Goal: Browse casually: Explore the website without a specific task or goal

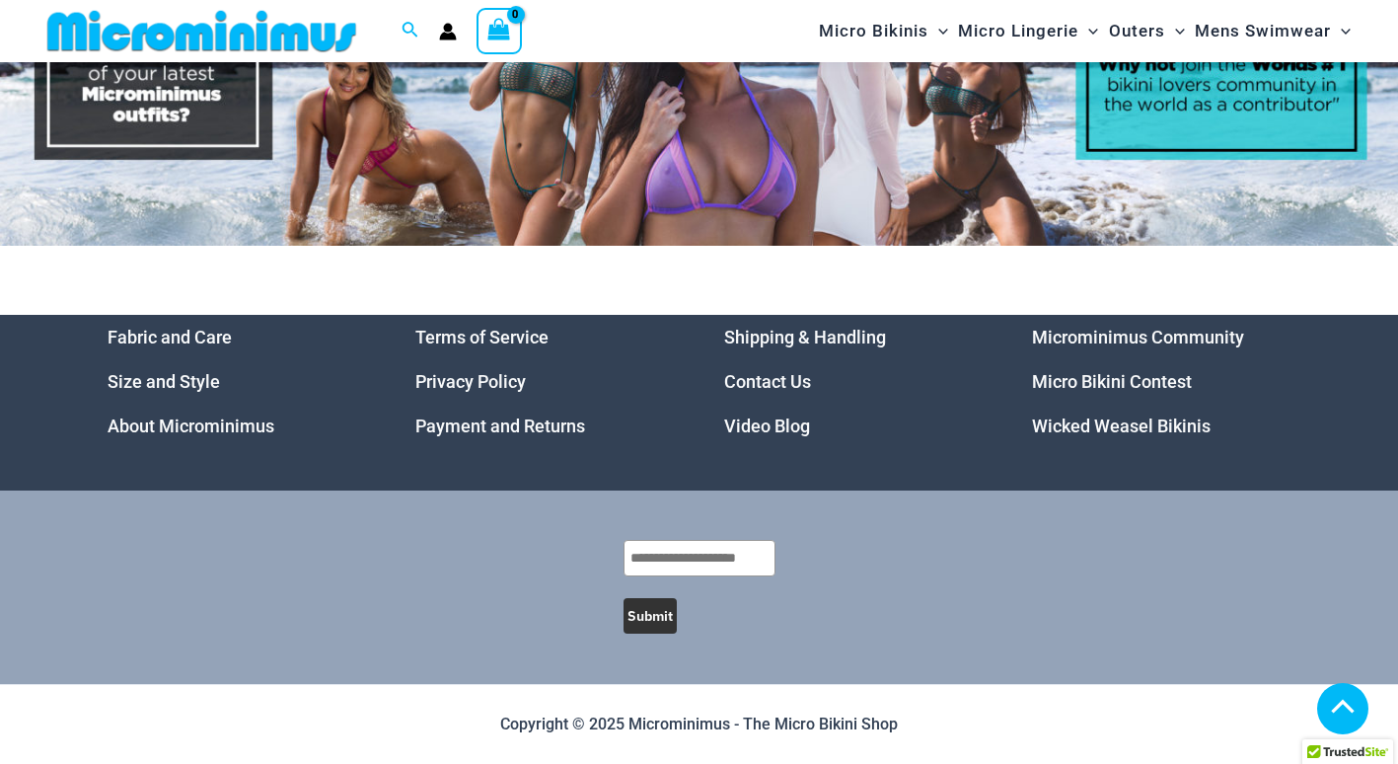
scroll to position [9655, 0]
click at [1338, 702] on icon at bounding box center [1342, 707] width 39 height 15
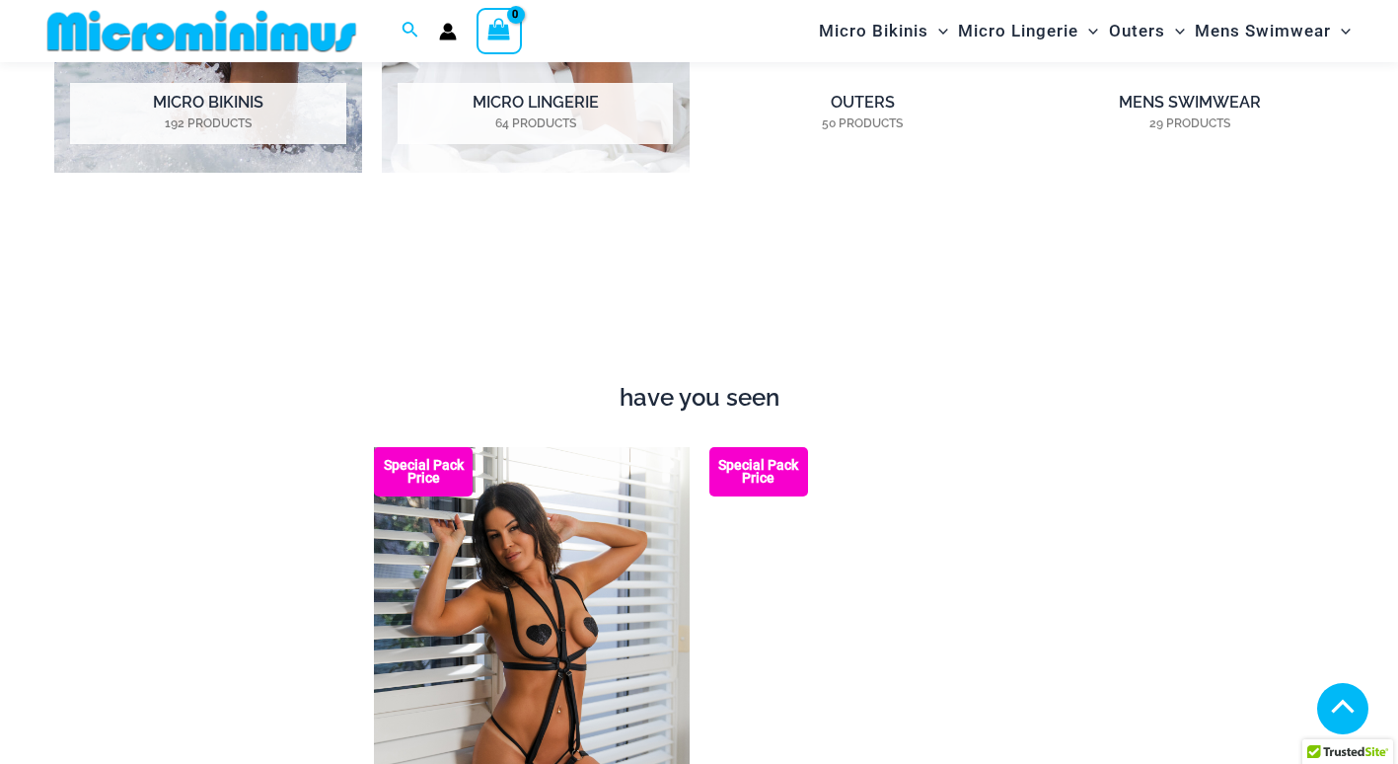
scroll to position [1959, 0]
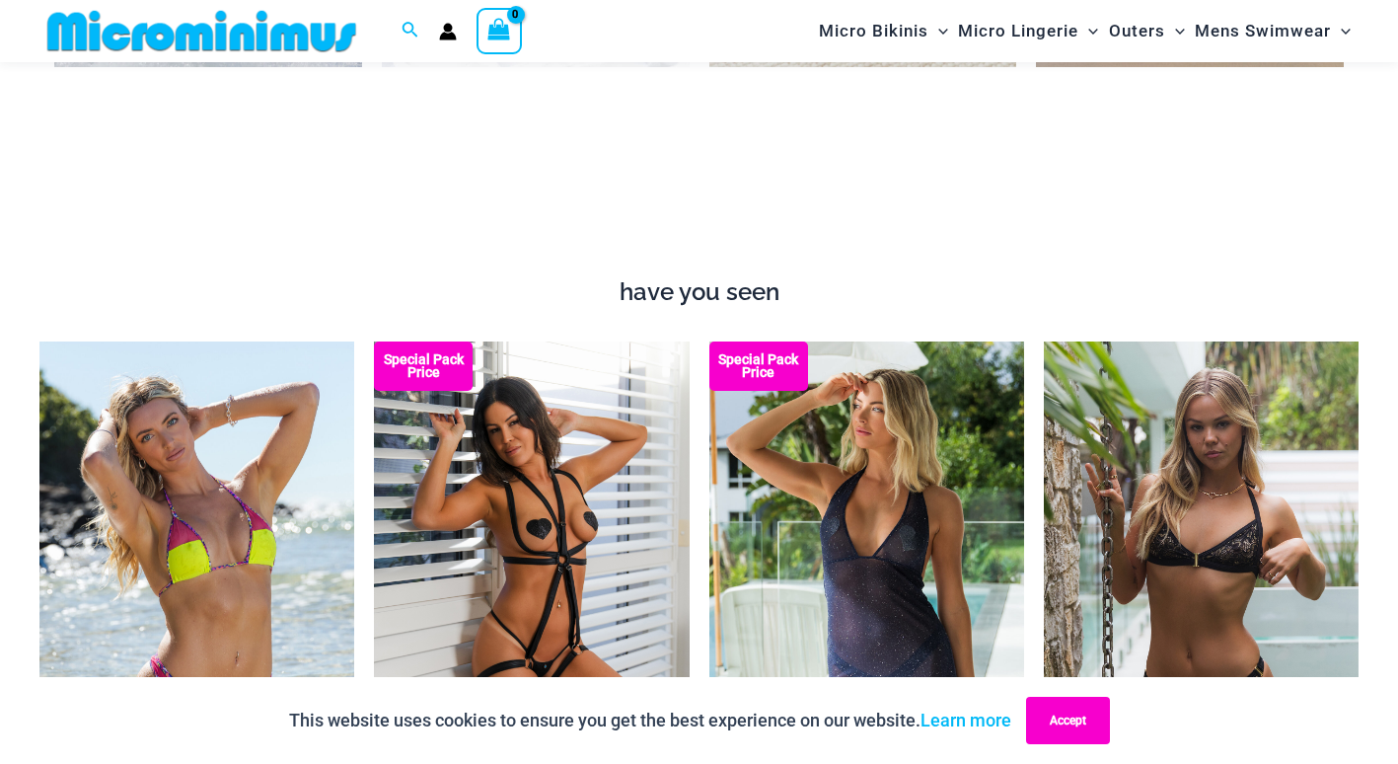
click at [1055, 731] on button "Accept" at bounding box center [1068, 720] width 84 height 47
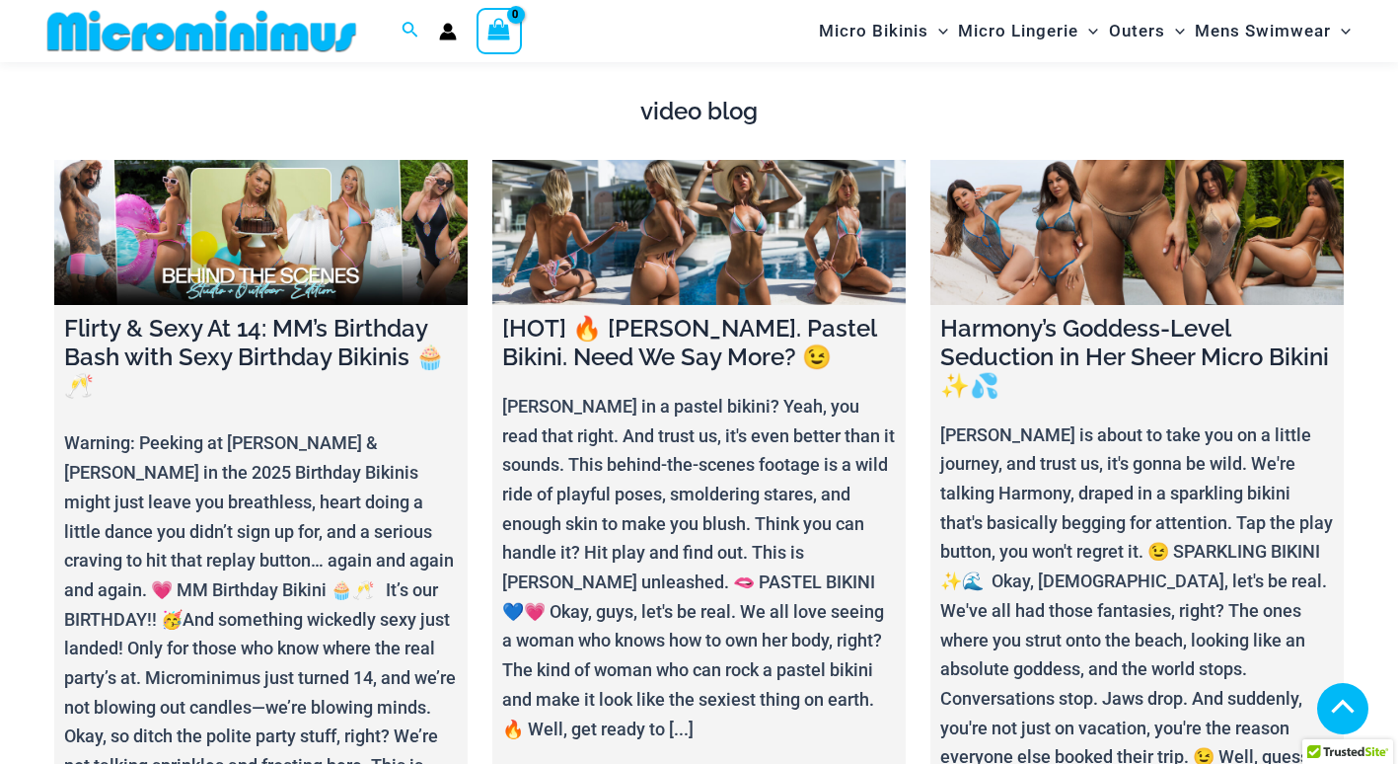
scroll to position [6794, 0]
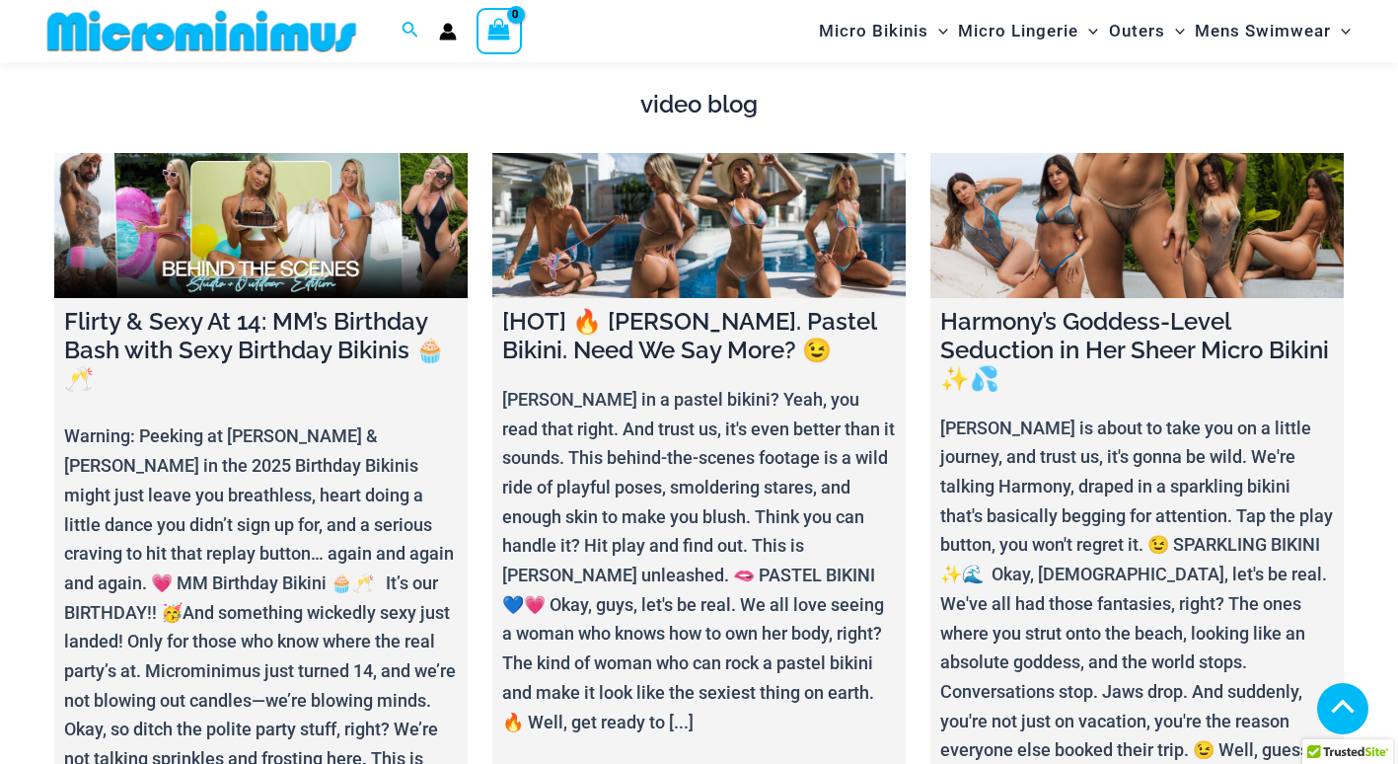
click at [245, 27] on img at bounding box center [201, 31] width 325 height 44
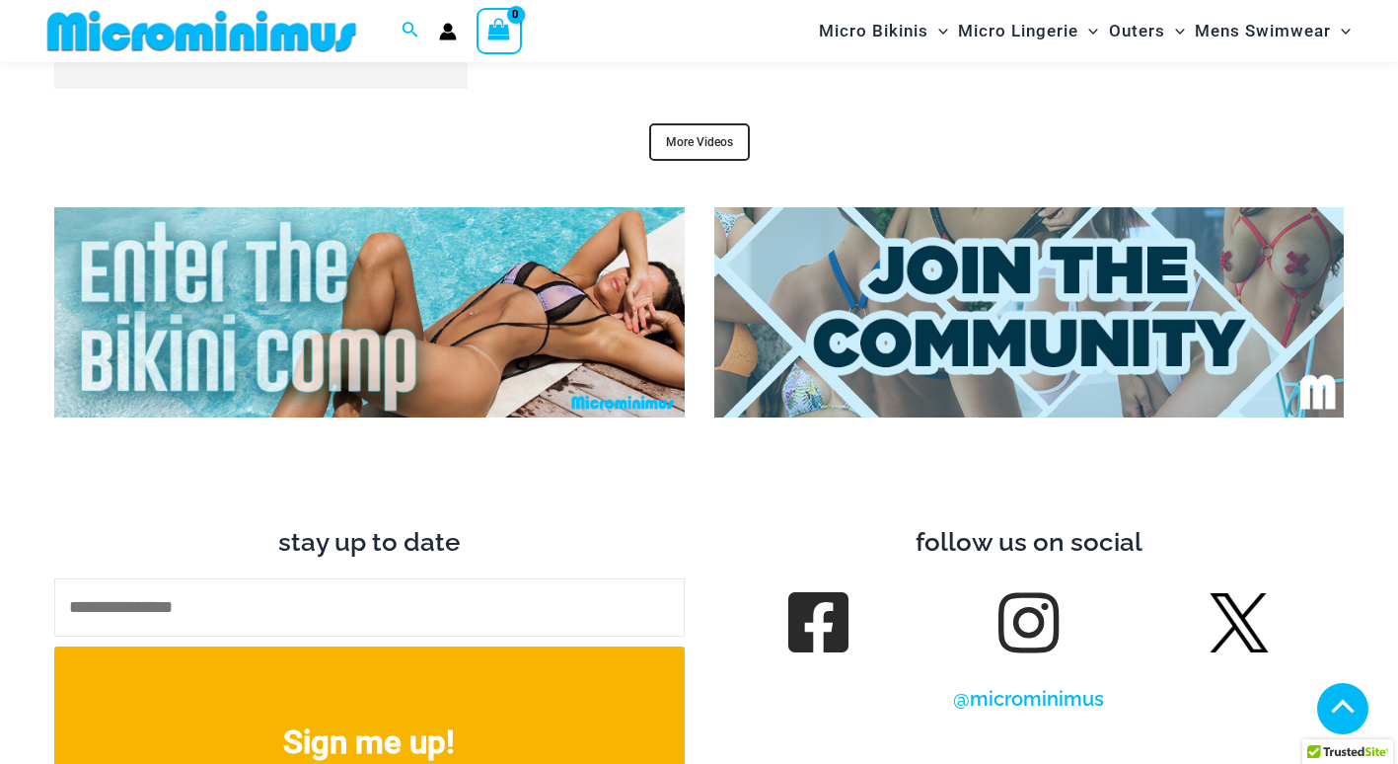
scroll to position [7584, 0]
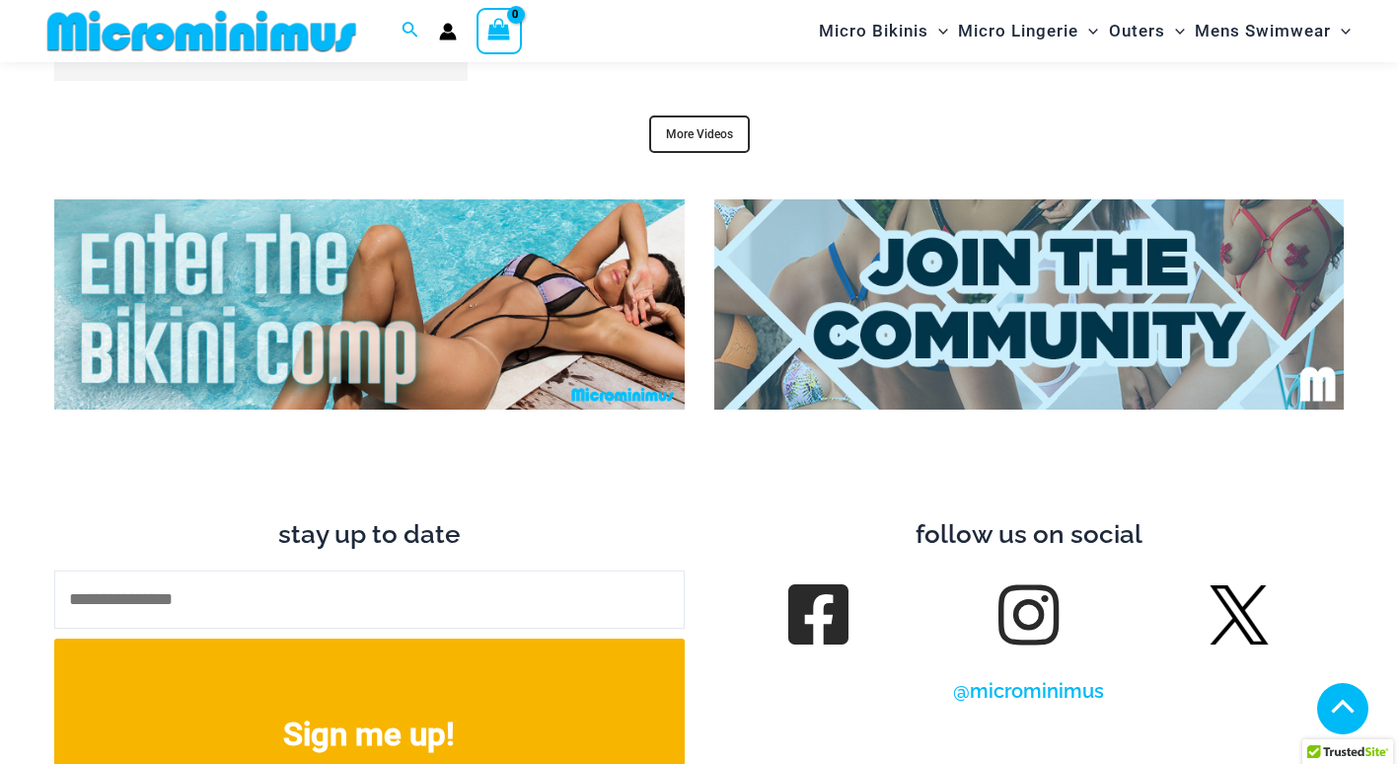
click at [387, 319] on img at bounding box center [369, 304] width 631 height 210
